Goal: Task Accomplishment & Management: Manage account settings

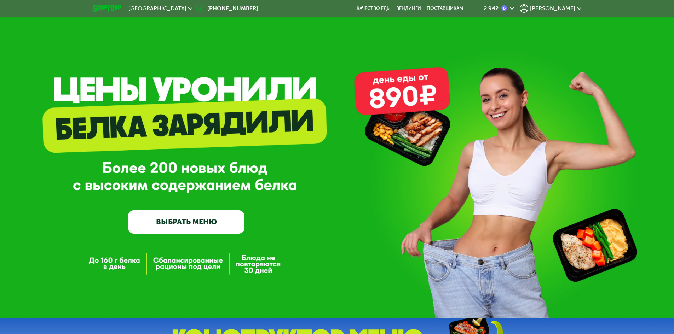
click at [567, 7] on span "[PERSON_NAME]" at bounding box center [552, 9] width 45 height 6
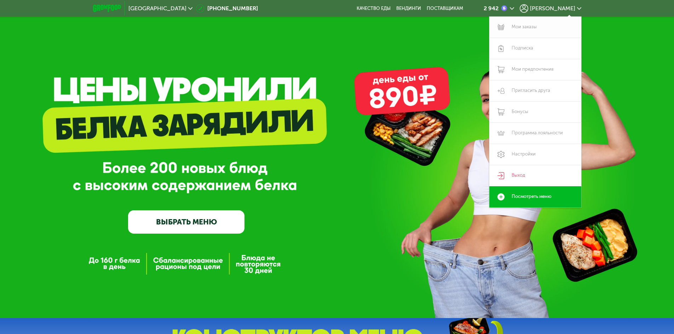
click at [521, 24] on link "Мои заказы" at bounding box center [535, 27] width 92 height 21
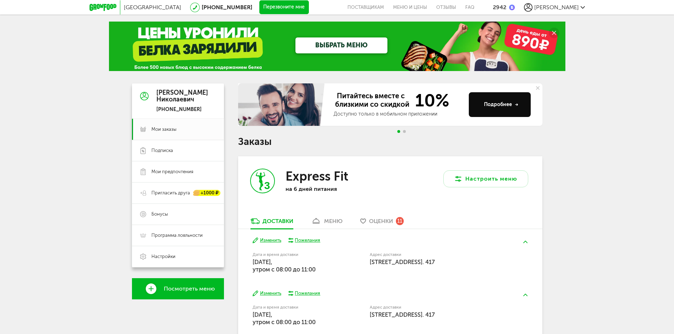
click at [331, 220] on div "меню" at bounding box center [333, 221] width 18 height 7
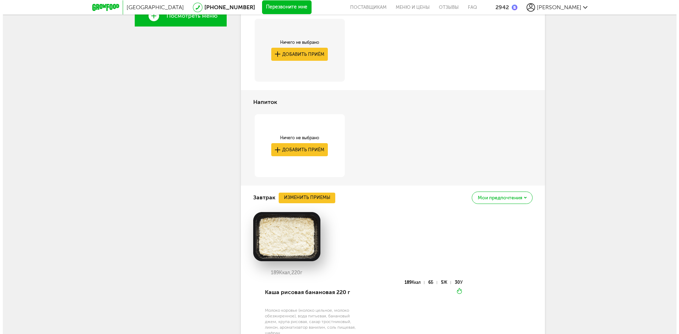
scroll to position [280, 0]
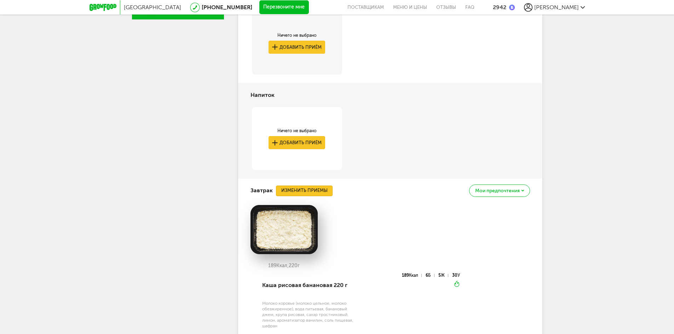
click at [311, 191] on button "Изменить приемы" at bounding box center [304, 191] width 57 height 11
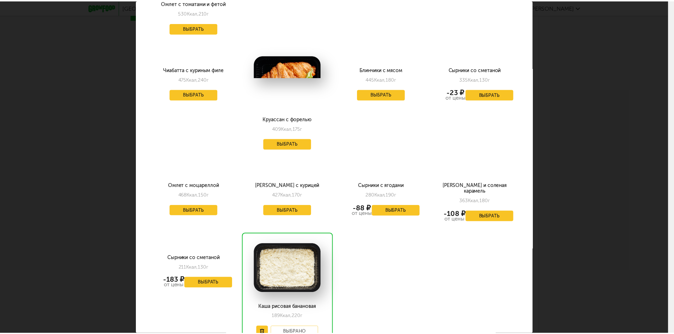
scroll to position [1022, 0]
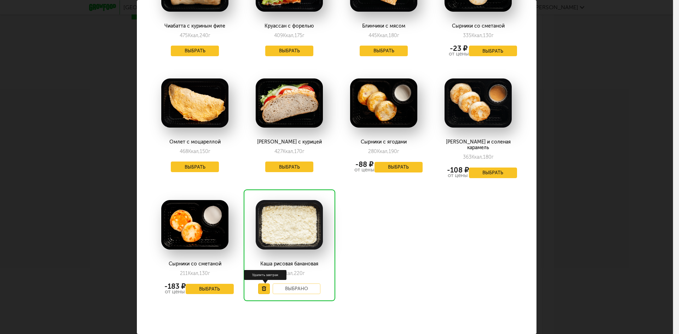
click at [262, 287] on use at bounding box center [264, 289] width 4 height 5
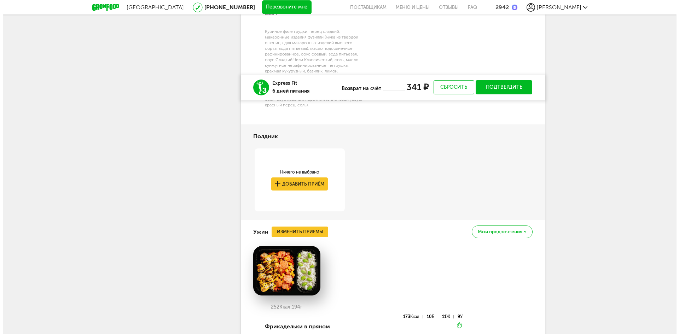
scroll to position [846, 0]
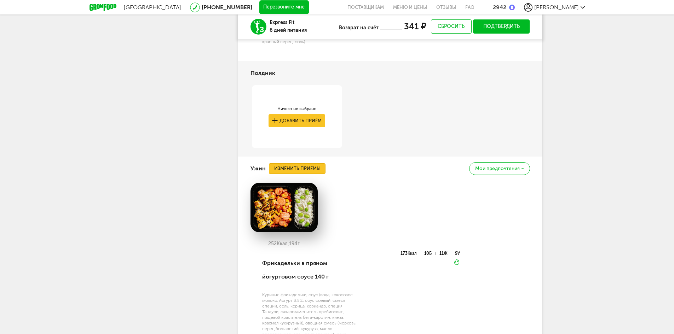
click at [292, 170] on button "Изменить приемы" at bounding box center [297, 168] width 57 height 11
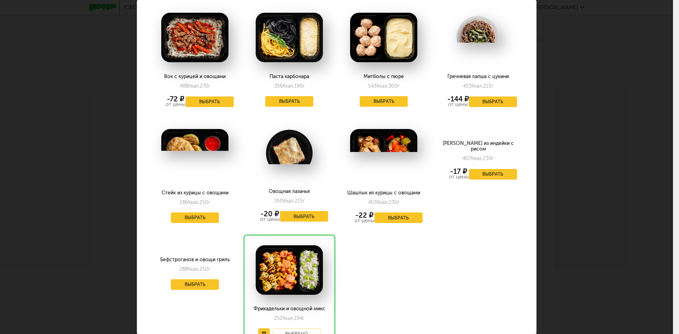
scroll to position [884, 0]
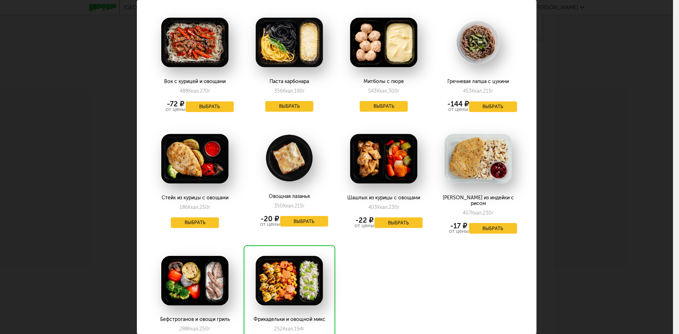
click at [277, 256] on img at bounding box center [289, 281] width 67 height 50
click at [293, 256] on img at bounding box center [289, 281] width 67 height 50
click at [295, 317] on div "Фрикадельки и овощной микс" at bounding box center [288, 320] width 77 height 6
click at [283, 256] on img at bounding box center [289, 281] width 67 height 50
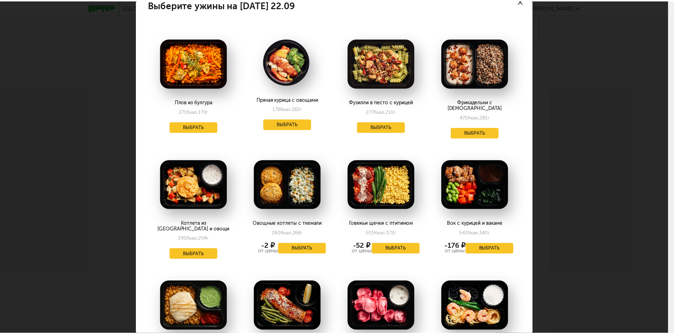
scroll to position [0, 0]
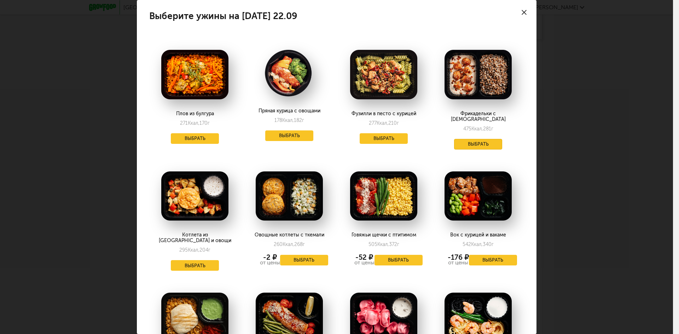
click at [475, 139] on button "Выбрать" at bounding box center [478, 144] width 48 height 11
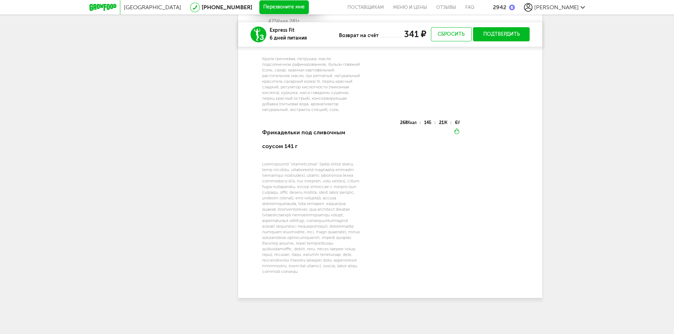
scroll to position [1086, 0]
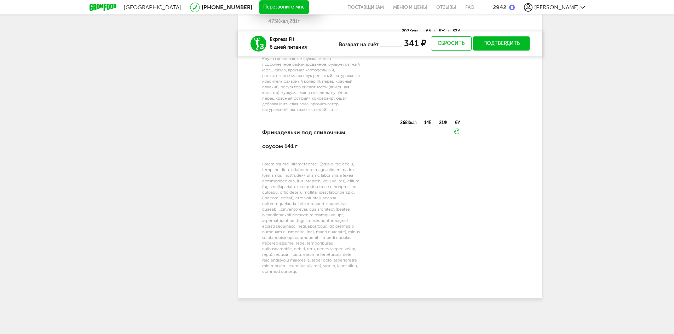
click at [503, 36] on button "Подтвердить" at bounding box center [501, 43] width 57 height 14
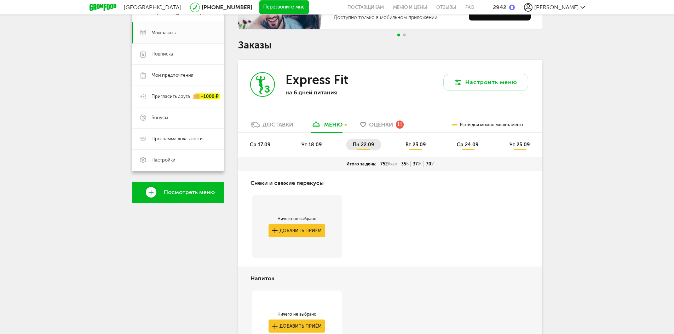
scroll to position [106, 0]
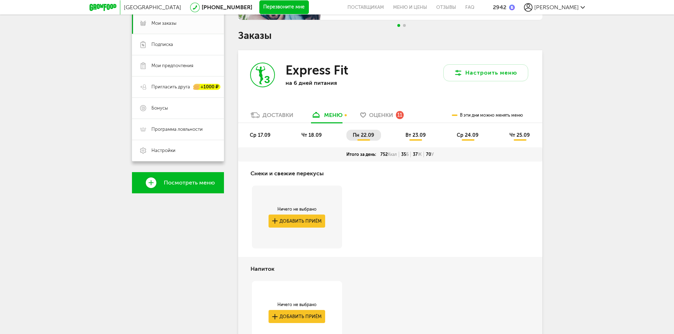
click at [415, 133] on span "вт 23.09" at bounding box center [415, 135] width 20 height 6
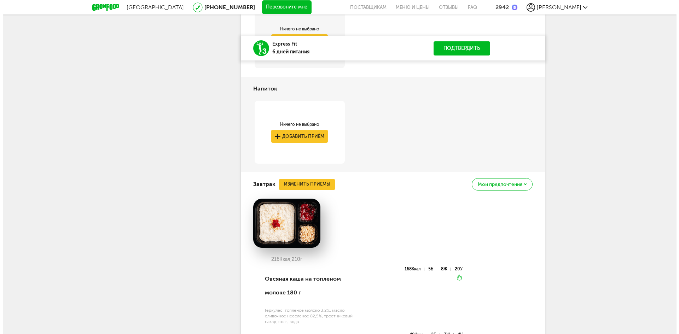
scroll to position [318, 0]
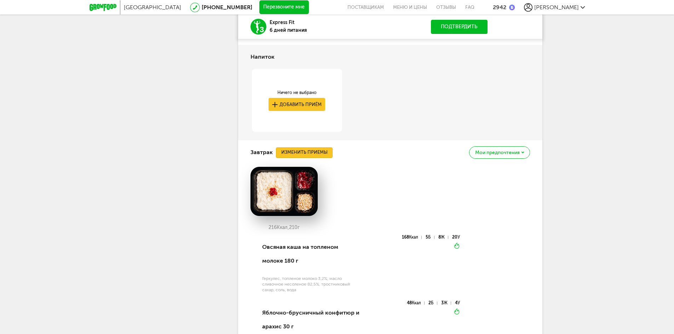
click at [310, 152] on button "Изменить приемы" at bounding box center [304, 153] width 57 height 11
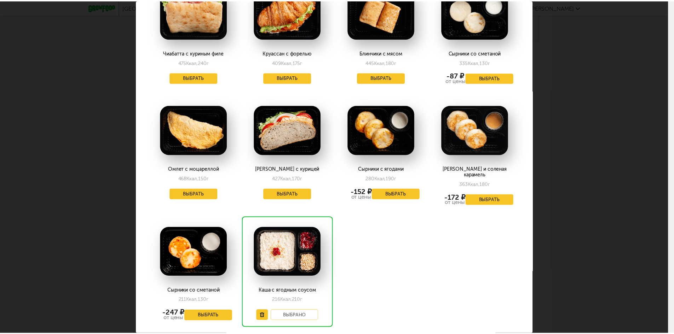
scroll to position [1023, 0]
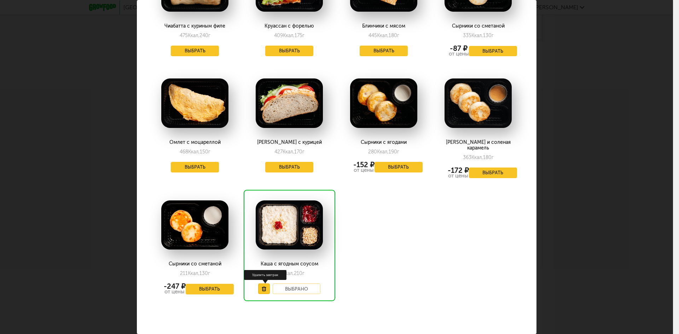
click at [262, 287] on icon at bounding box center [264, 289] width 5 height 5
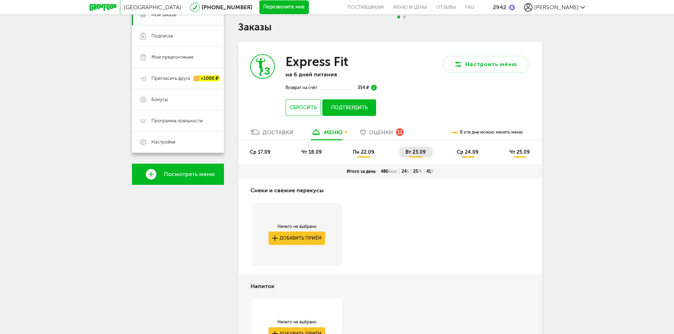
scroll to position [41, 0]
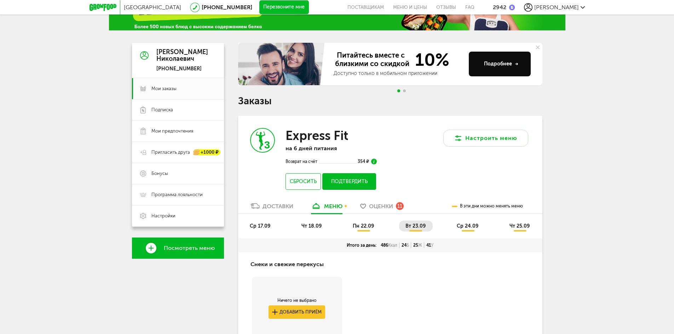
click at [357, 178] on button "Подтвердить" at bounding box center [348, 181] width 53 height 17
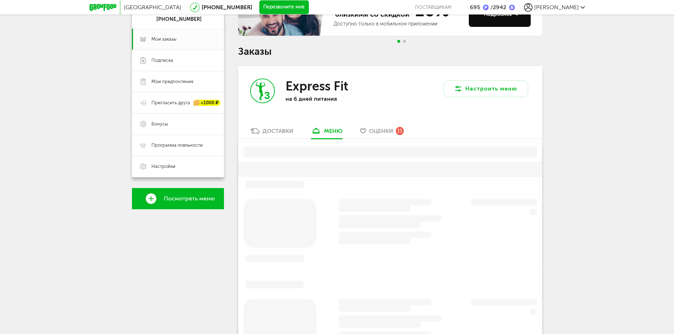
scroll to position [90, 0]
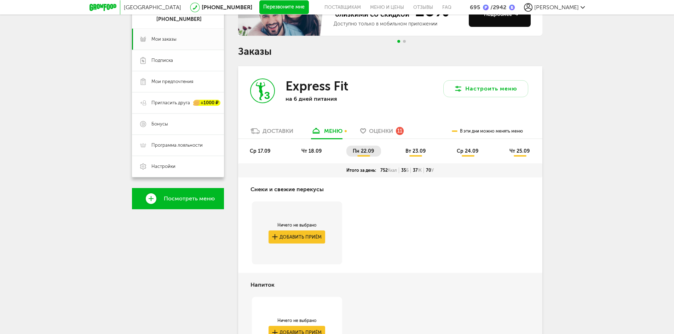
click at [412, 151] on span "вт 23.09" at bounding box center [415, 151] width 20 height 6
click at [358, 152] on span "пн 22.09" at bounding box center [363, 151] width 21 height 6
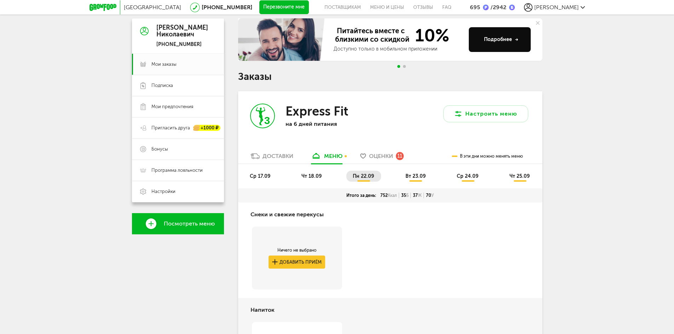
scroll to position [55, 0]
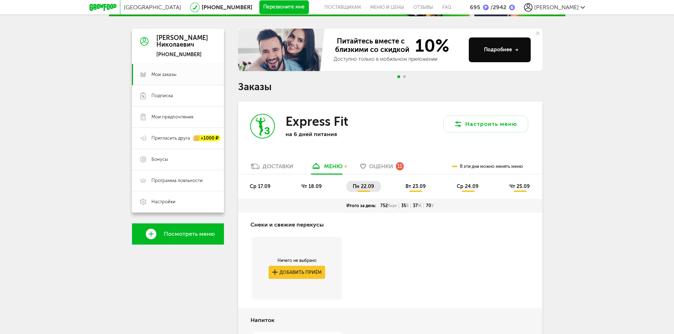
click at [418, 185] on span "вт 23.09" at bounding box center [415, 187] width 20 height 6
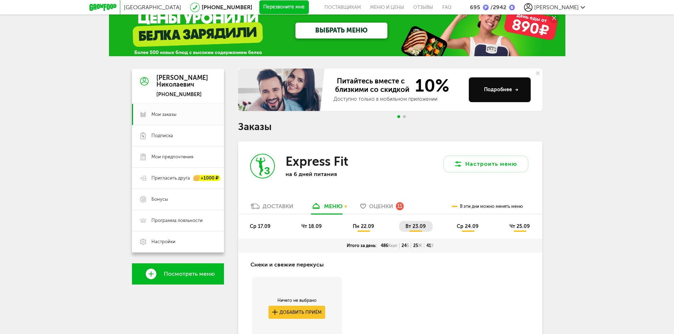
scroll to position [0, 0]
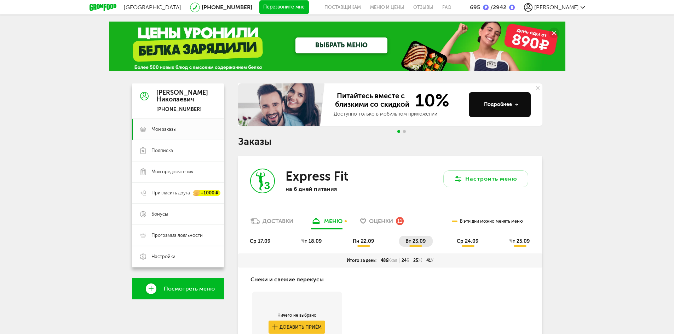
click at [468, 241] on span "ср 24.09" at bounding box center [468, 241] width 22 height 6
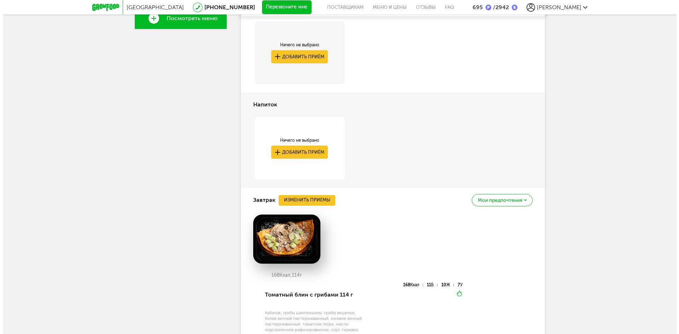
scroll to position [283, 0]
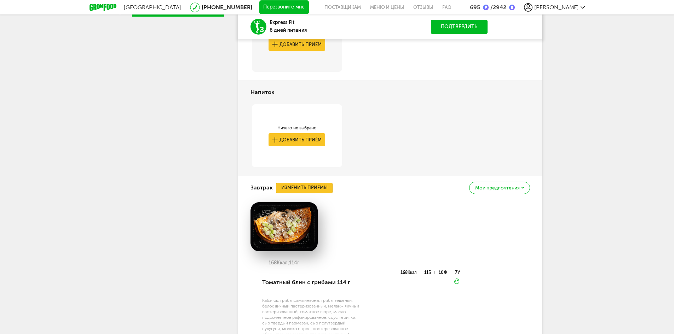
click at [299, 188] on button "Изменить приемы" at bounding box center [304, 188] width 57 height 11
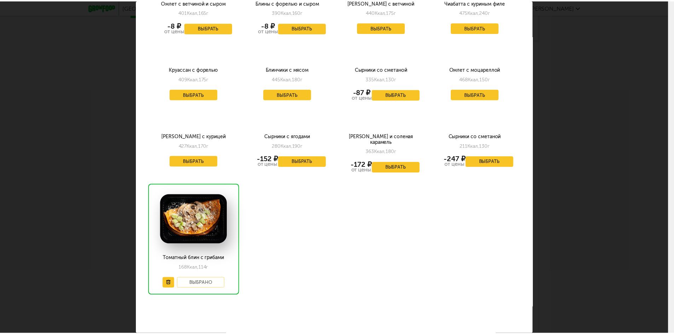
scroll to position [1023, 0]
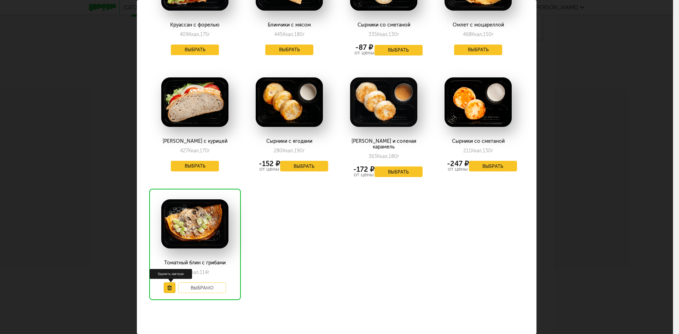
click at [167, 286] on use at bounding box center [169, 288] width 4 height 5
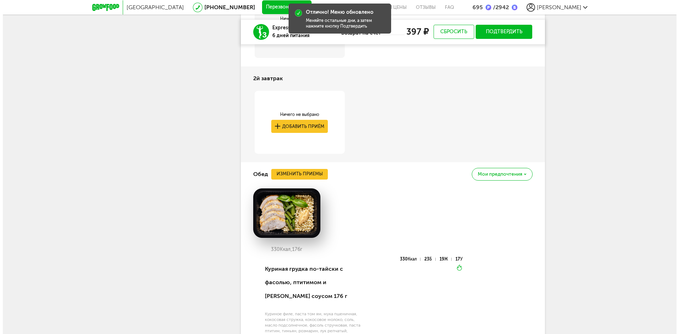
scroll to position [531, 0]
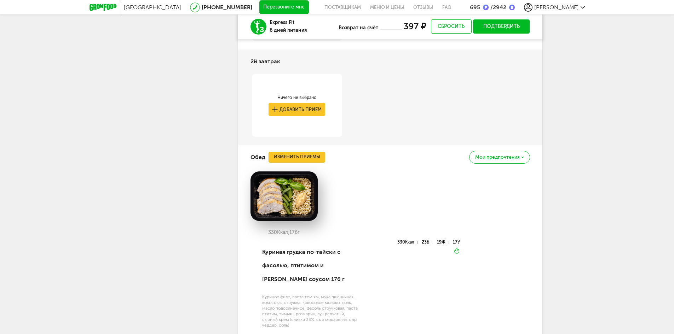
click at [291, 157] on button "Изменить приемы" at bounding box center [296, 157] width 57 height 11
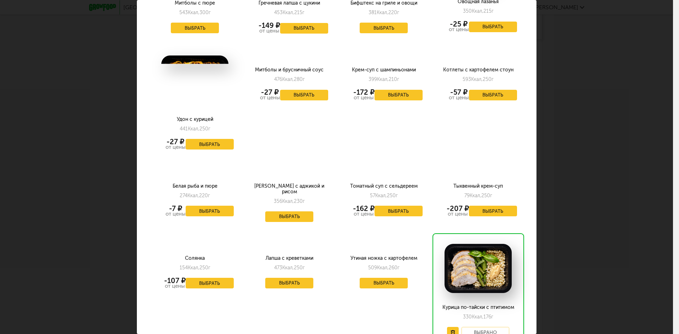
scroll to position [778, 0]
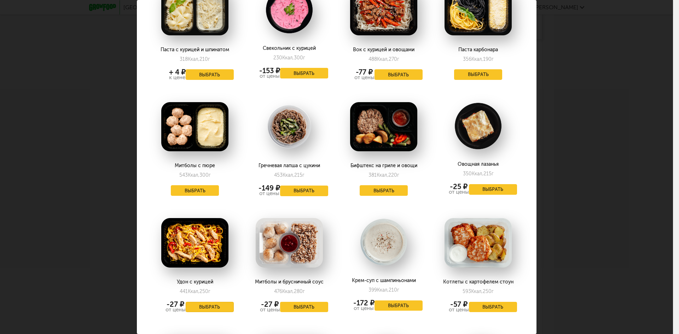
click at [200, 302] on button "Выбрать" at bounding box center [210, 307] width 48 height 11
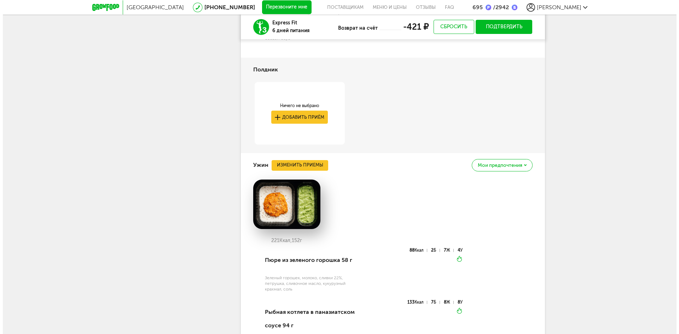
scroll to position [814, 0]
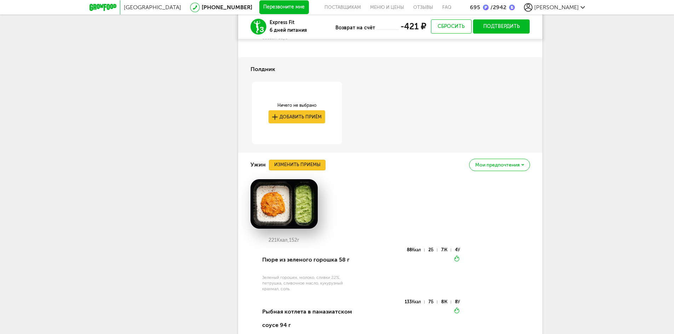
click at [293, 160] on button "Изменить приемы" at bounding box center [297, 165] width 57 height 11
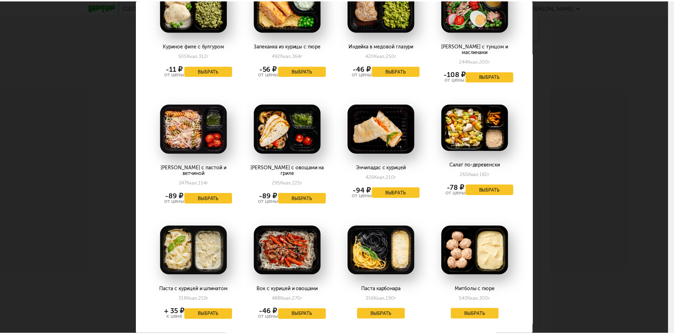
scroll to position [659, 0]
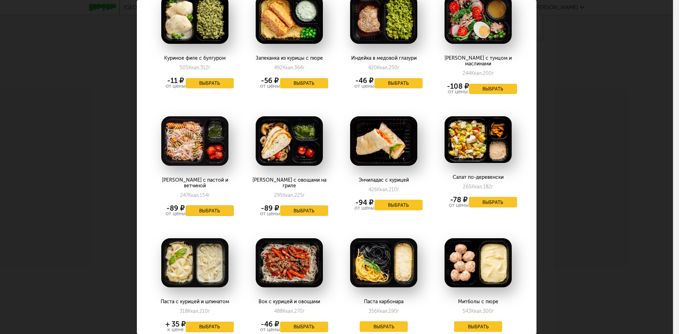
click at [207, 206] on button "Выбрать" at bounding box center [210, 211] width 48 height 11
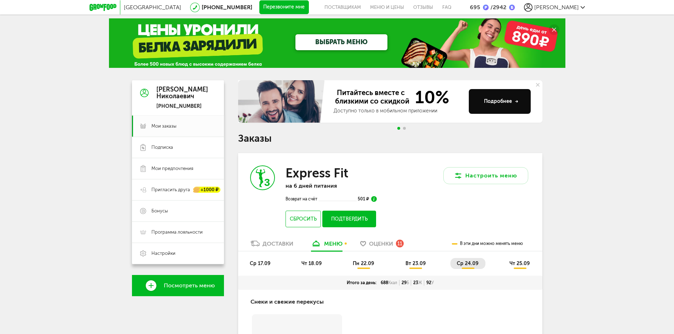
scroll to position [0, 0]
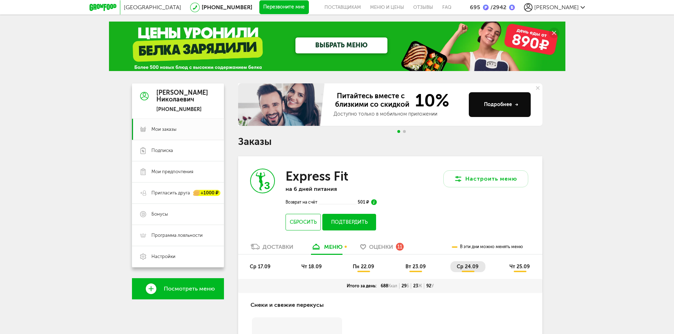
click at [355, 222] on button "Подтвердить" at bounding box center [348, 222] width 53 height 17
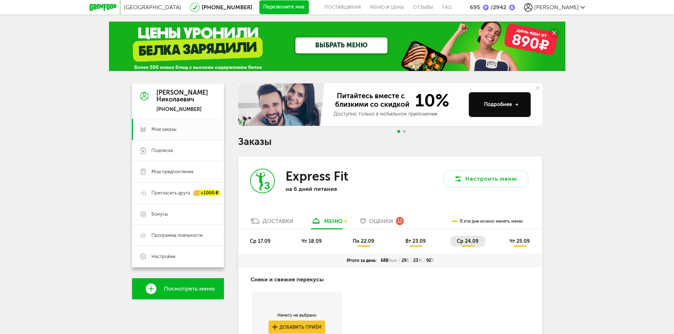
click at [522, 241] on span "чт 25.09" at bounding box center [519, 241] width 20 height 6
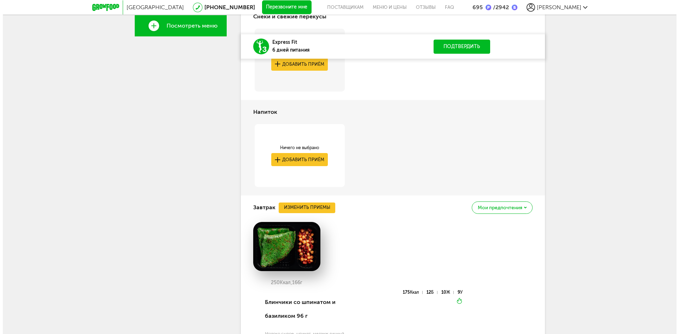
scroll to position [283, 0]
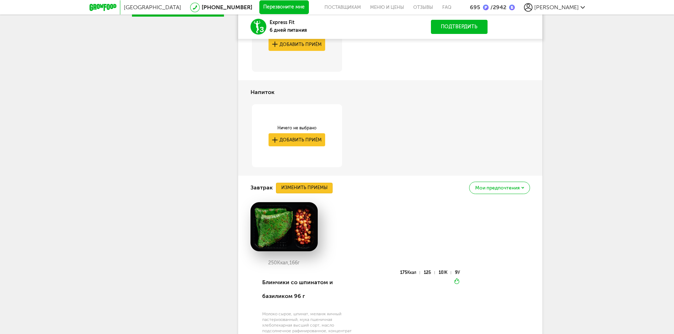
click at [313, 187] on button "Изменить приемы" at bounding box center [304, 188] width 57 height 11
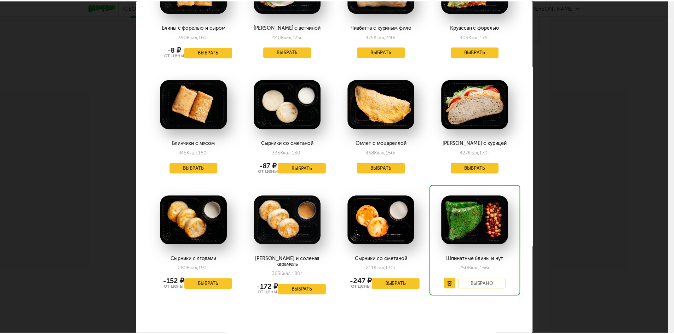
scroll to position [1023, 0]
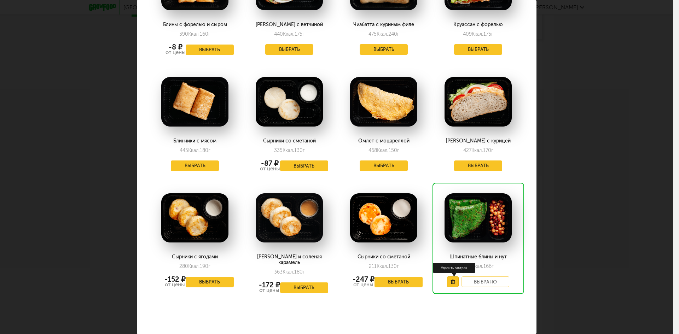
click at [451, 280] on use at bounding box center [453, 282] width 4 height 5
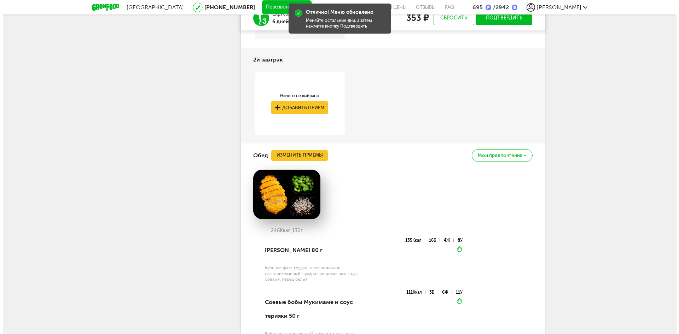
scroll to position [566, 0]
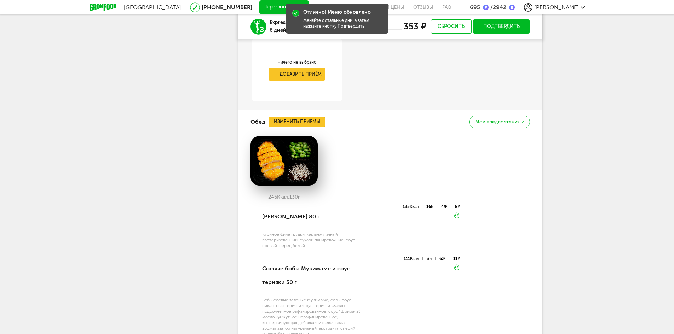
click at [315, 121] on button "Изменить приемы" at bounding box center [296, 122] width 57 height 11
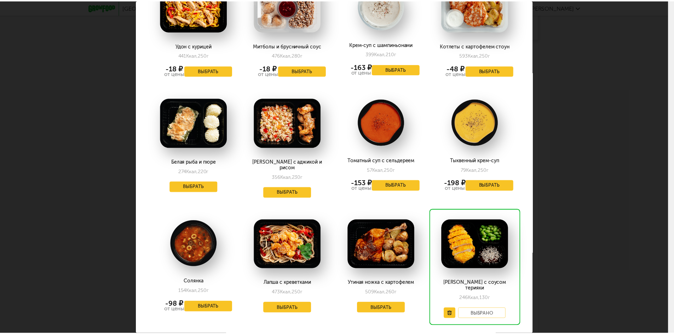
scroll to position [1022, 0]
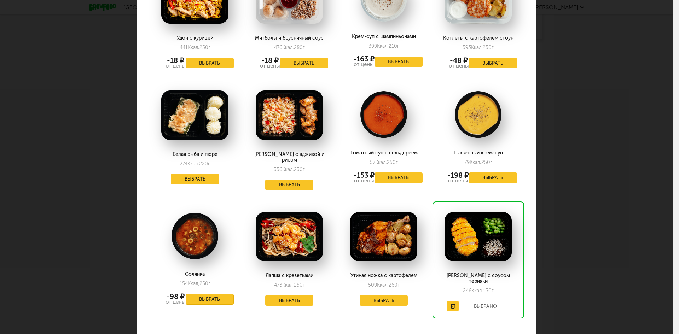
click at [206, 294] on button "Выбрать" at bounding box center [210, 299] width 48 height 11
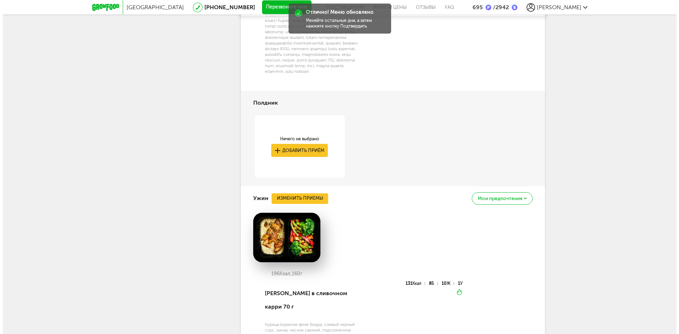
scroll to position [814, 0]
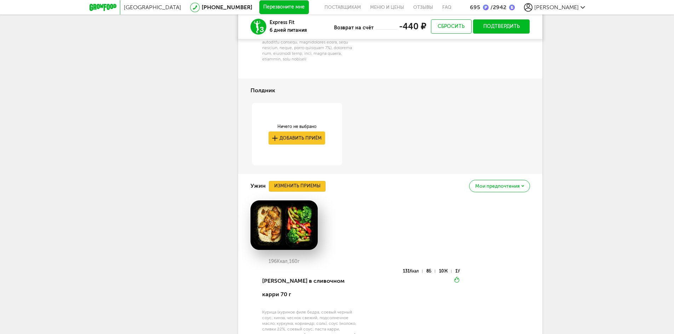
click at [298, 190] on button "Изменить приемы" at bounding box center [297, 186] width 57 height 11
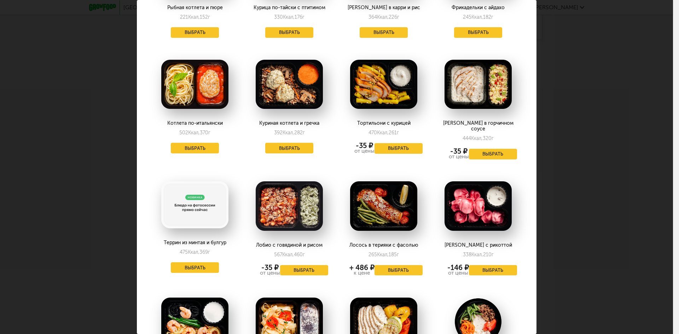
scroll to position [141, 0]
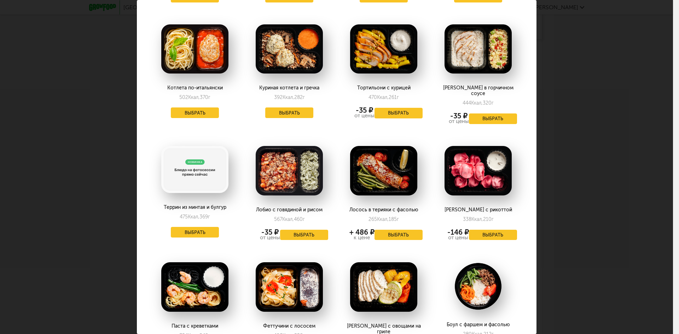
click at [307, 170] on img at bounding box center [289, 171] width 67 height 50
click at [294, 207] on div "Лобио с говядиной и рисом" at bounding box center [288, 210] width 77 height 6
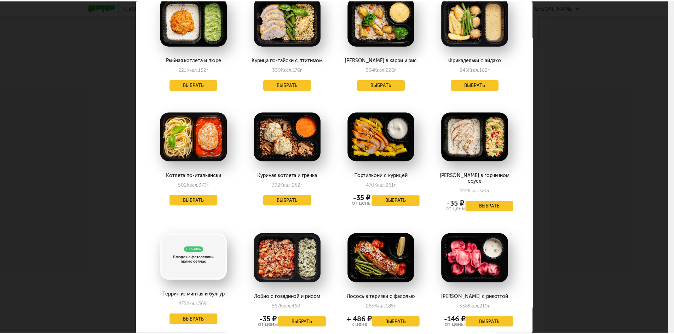
scroll to position [0, 0]
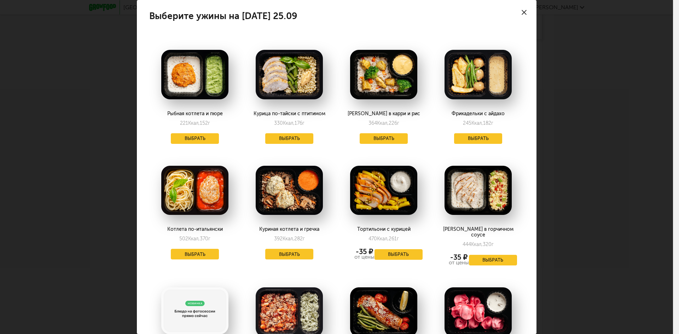
click at [522, 11] on icon at bounding box center [524, 12] width 5 height 5
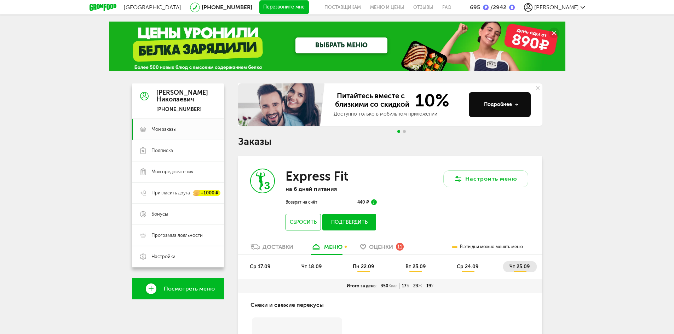
click at [361, 224] on button "Подтвердить" at bounding box center [348, 222] width 53 height 17
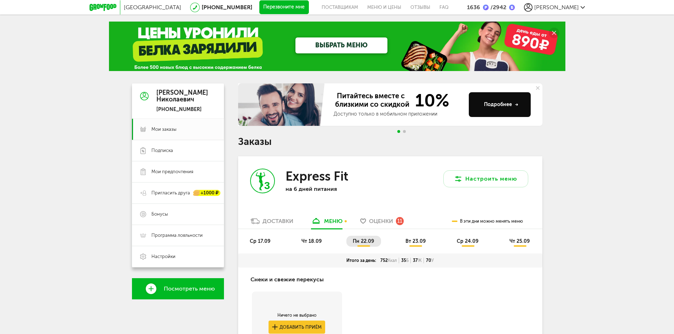
click at [391, 219] on span "Оценки" at bounding box center [381, 221] width 24 height 7
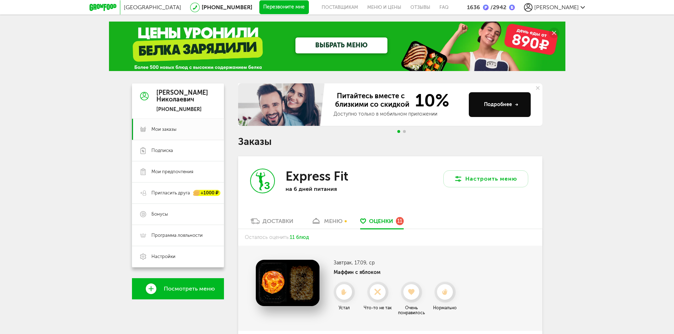
click at [330, 218] on link "меню" at bounding box center [326, 223] width 39 height 11
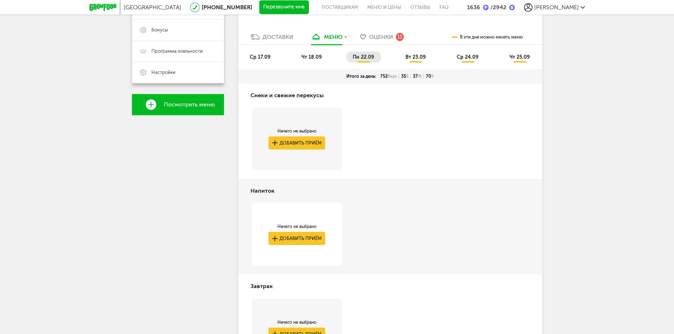
scroll to position [139, 0]
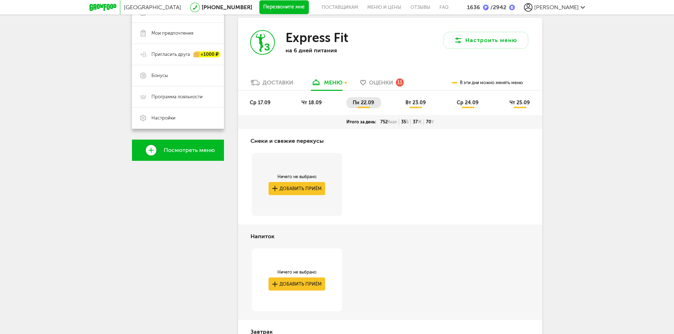
click at [414, 100] on span "вт 23.09" at bounding box center [415, 103] width 20 height 6
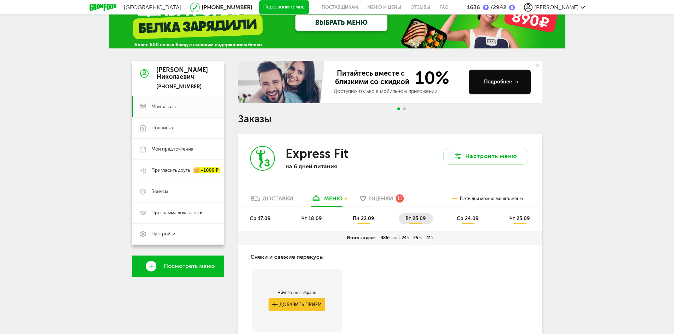
scroll to position [0, 0]
